Goal: Information Seeking & Learning: Learn about a topic

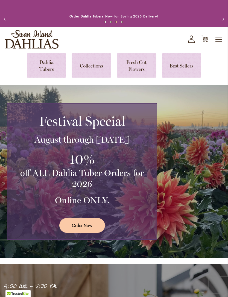
click at [222, 218] on div "Festival Special August through September 28th 10% off ALL Dahlia Tuber Orders …" at bounding box center [115, 171] width 217 height 137
click at [46, 68] on link at bounding box center [47, 65] width 40 height 24
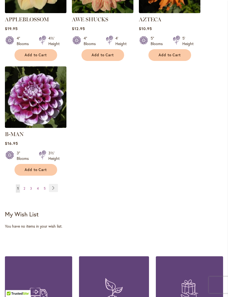
scroll to position [740, 0]
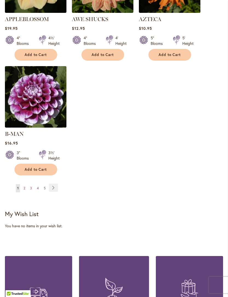
click at [53, 187] on link "Page Next" at bounding box center [53, 188] width 9 height 8
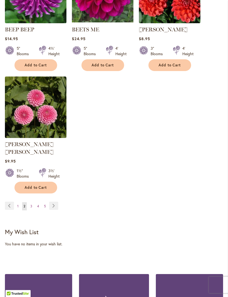
scroll to position [722, 0]
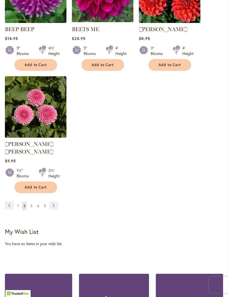
click at [56, 204] on link "Page Next" at bounding box center [53, 206] width 9 height 8
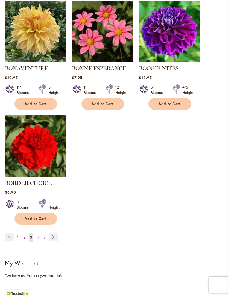
scroll to position [683, 0]
click at [56, 241] on link "Page Next" at bounding box center [53, 237] width 9 height 8
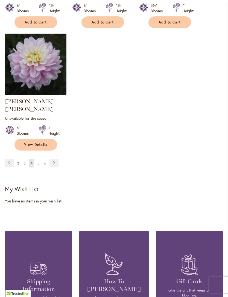
scroll to position [772, 0]
click at [53, 159] on link "Page Next" at bounding box center [54, 163] width 9 height 8
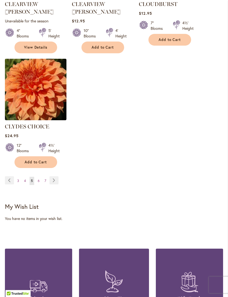
scroll to position [755, 0]
click at [53, 176] on link "Page Next" at bounding box center [54, 180] width 9 height 8
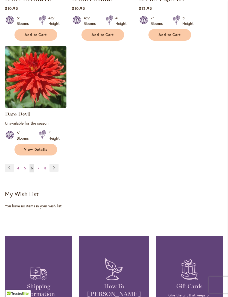
scroll to position [759, 0]
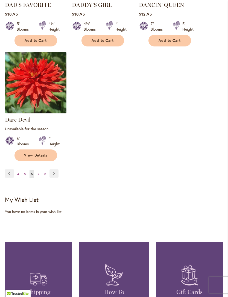
click at [53, 178] on link "Page Next" at bounding box center [54, 174] width 9 height 8
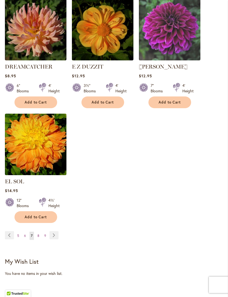
scroll to position [692, 0]
click at [54, 232] on link "Page Next" at bounding box center [54, 235] width 9 height 8
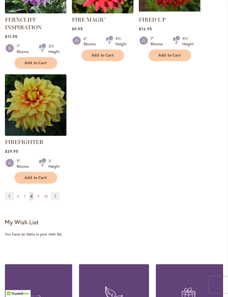
scroll to position [750, 0]
click at [56, 198] on link "Page Next" at bounding box center [55, 196] width 9 height 8
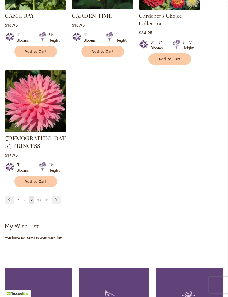
scroll to position [761, 0]
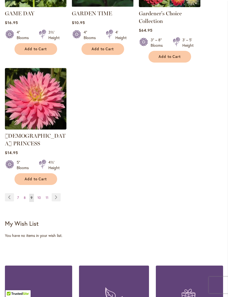
click at [59, 193] on link "Page Next" at bounding box center [56, 197] width 9 height 8
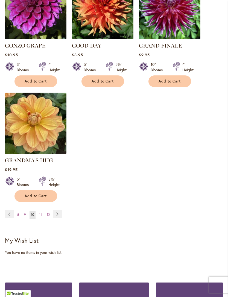
scroll to position [716, 0]
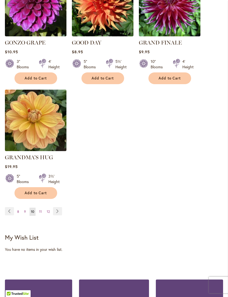
click at [58, 207] on link "Page Next" at bounding box center [57, 211] width 9 height 8
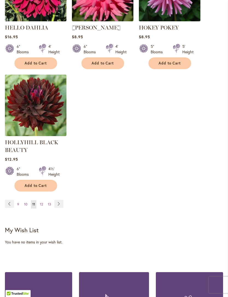
scroll to position [744, 0]
click at [59, 208] on link "Page Next" at bounding box center [58, 204] width 9 height 8
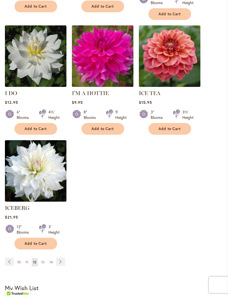
scroll to position [665, 0]
click at [59, 258] on link "Page Next" at bounding box center [60, 262] width 9 height 8
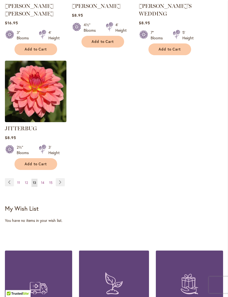
scroll to position [758, 0]
click at [61, 178] on link "Page Next" at bounding box center [60, 182] width 9 height 8
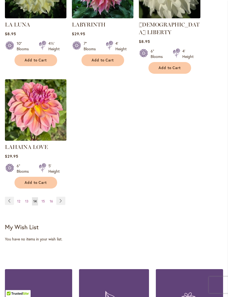
scroll to position [727, 0]
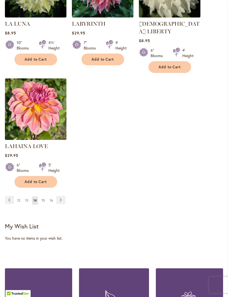
click at [62, 200] on link "Page Next" at bounding box center [60, 200] width 9 height 8
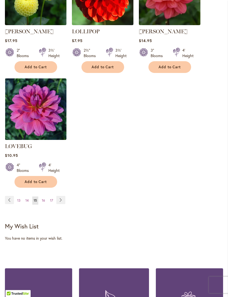
scroll to position [735, 0]
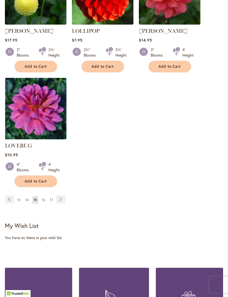
click at [60, 196] on link "Page Next" at bounding box center [60, 200] width 9 height 8
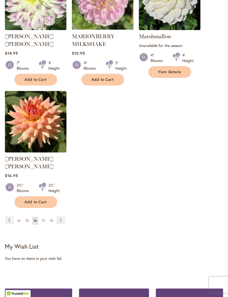
scroll to position [722, 0]
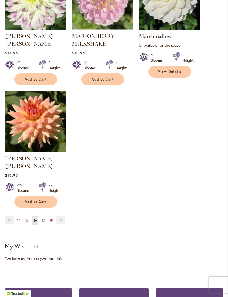
click at [61, 216] on link "Page Next" at bounding box center [60, 220] width 9 height 8
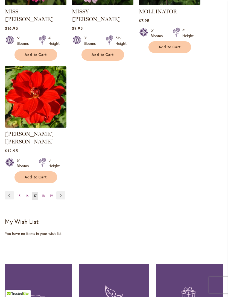
scroll to position [740, 0]
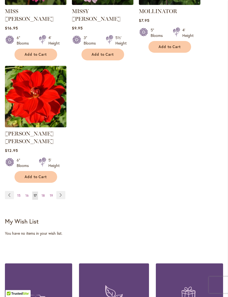
click at [62, 192] on link "Page Next" at bounding box center [60, 196] width 9 height 8
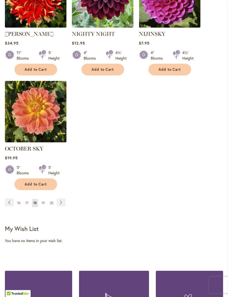
scroll to position [718, 0]
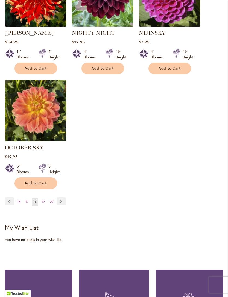
click at [63, 204] on link "Page Next" at bounding box center [61, 202] width 9 height 8
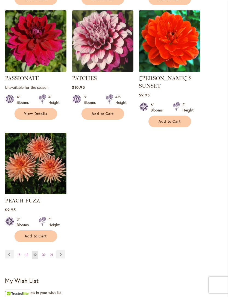
scroll to position [699, 0]
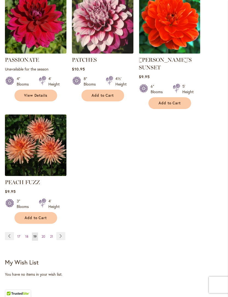
click at [61, 233] on link "Page Next" at bounding box center [60, 237] width 9 height 8
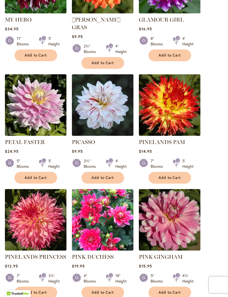
scroll to position [395, 0]
